Goal: Task Accomplishment & Management: Use online tool/utility

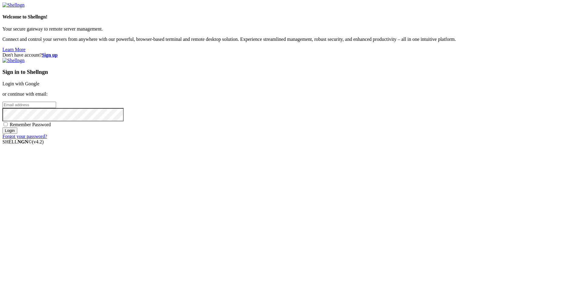
click at [39, 86] on link "Login with Google" at bounding box center [20, 83] width 37 height 5
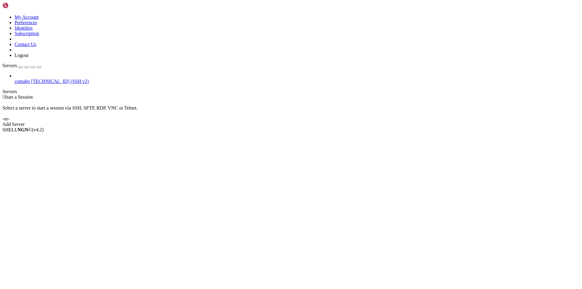
click at [30, 79] on span "contabo" at bounding box center [22, 81] width 15 height 5
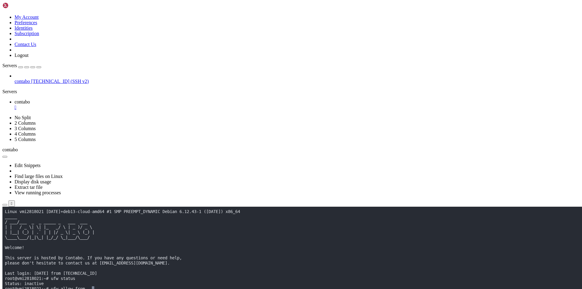
scroll to position [3, 1]
click at [108, 105] on div "" at bounding box center [297, 107] width 565 height 5
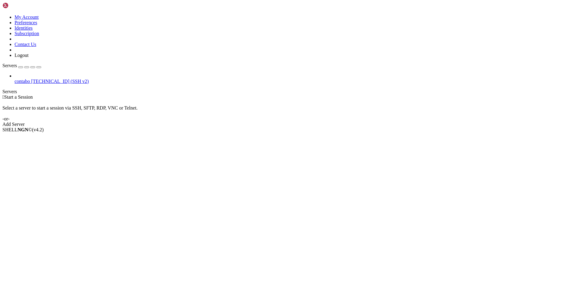
click at [30, 79] on span "contabo" at bounding box center [22, 81] width 15 height 5
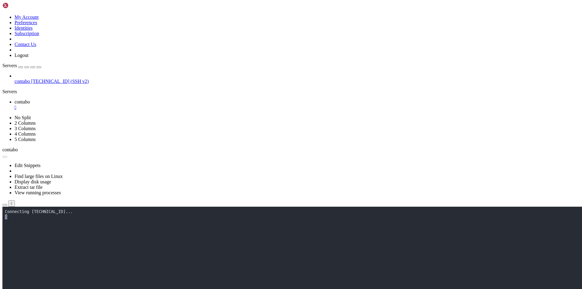
scroll to position [0, 0]
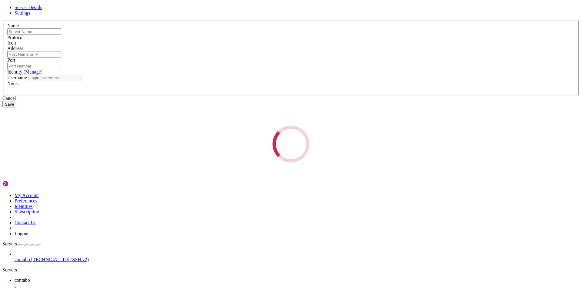
type input "contabo"
type input "[TECHNICAL_ID]"
type input "22"
type input "root"
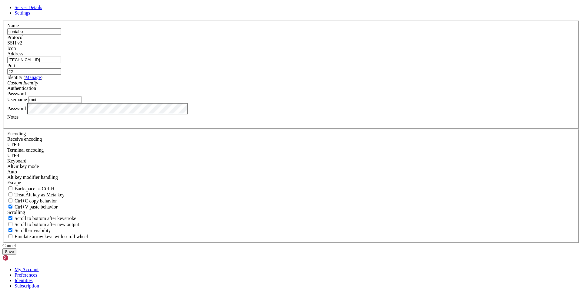
click at [186, 176] on div "Server Details Settings Name contabo Protocol SSH v2 Icon" at bounding box center [290, 130] width 577 height 250
drag, startPoint x: 146, startPoint y: 119, endPoint x: 154, endPoint y: 135, distance: 17.5
click at [146, 120] on div "Server Details Settings Name contabo Protocol SSH v2 Icon" at bounding box center [290, 130] width 577 height 250
click at [2, 21] on link at bounding box center [2, 21] width 0 height 0
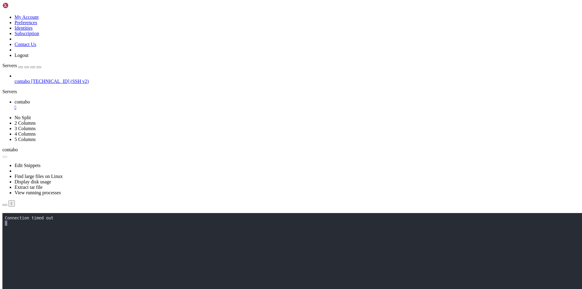
click at [55, 79] on span "[TECHNICAL_ID] (SSH v2)" at bounding box center [60, 81] width 58 height 5
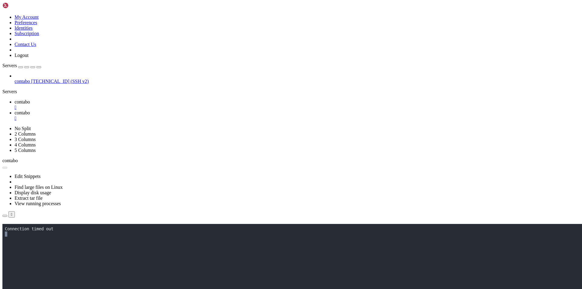
click at [107, 105] on div "" at bounding box center [297, 107] width 565 height 5
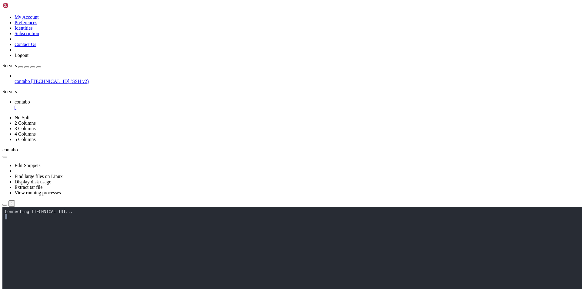
click at [108, 105] on div "" at bounding box center [297, 107] width 565 height 5
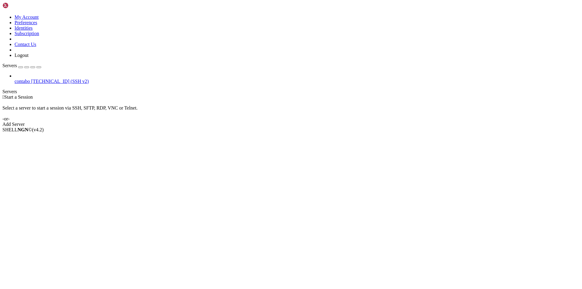
click at [61, 79] on span "[TECHNICAL_ID] (SSH v2)" at bounding box center [60, 81] width 58 height 5
